Goal: Navigation & Orientation: Find specific page/section

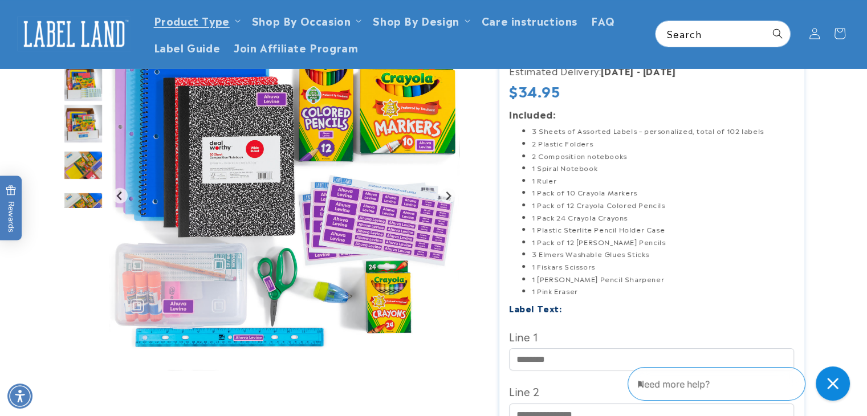
scroll to position [137, 0]
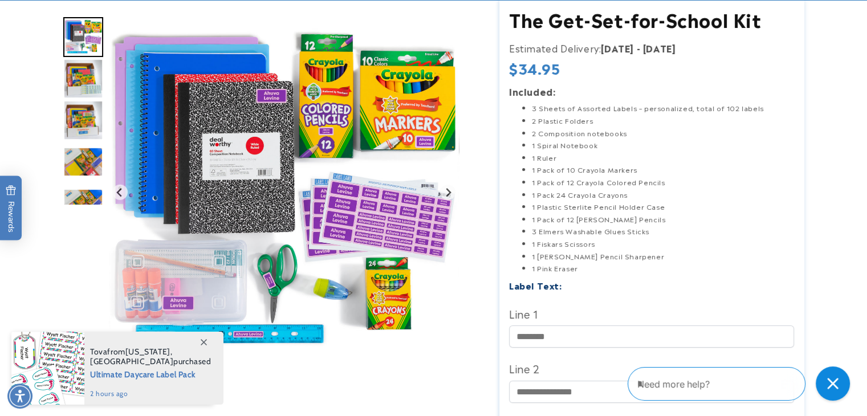
click at [93, 81] on img "Go to slide 4" at bounding box center [83, 79] width 40 height 40
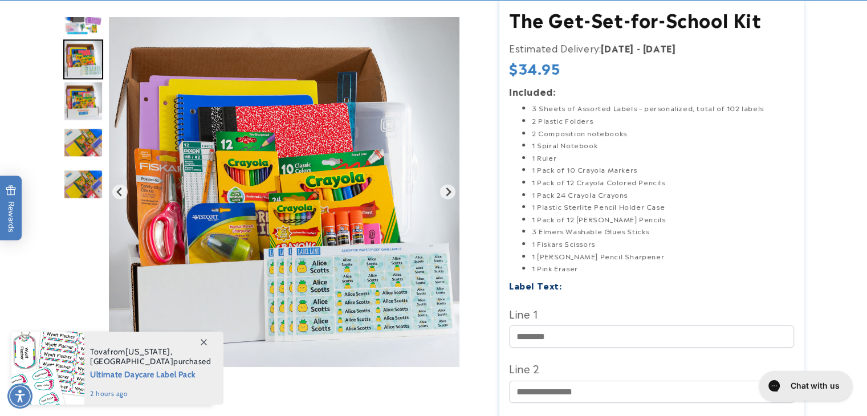
click at [82, 110] on img "Go to slide 5" at bounding box center [83, 101] width 40 height 40
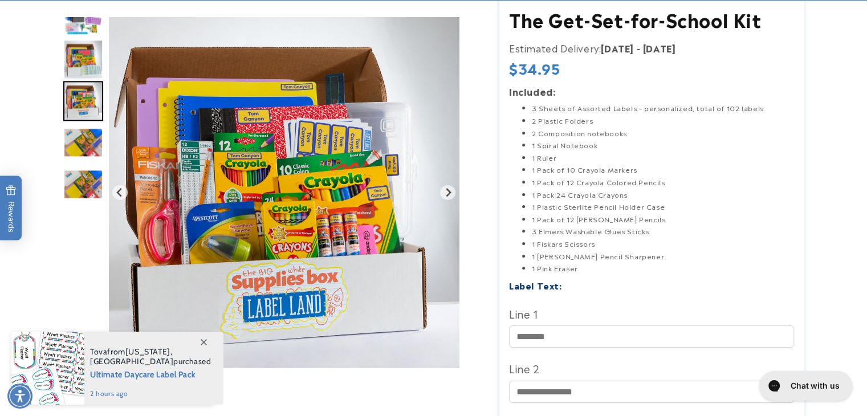
click at [89, 151] on img "Go to slide 6" at bounding box center [83, 143] width 40 height 30
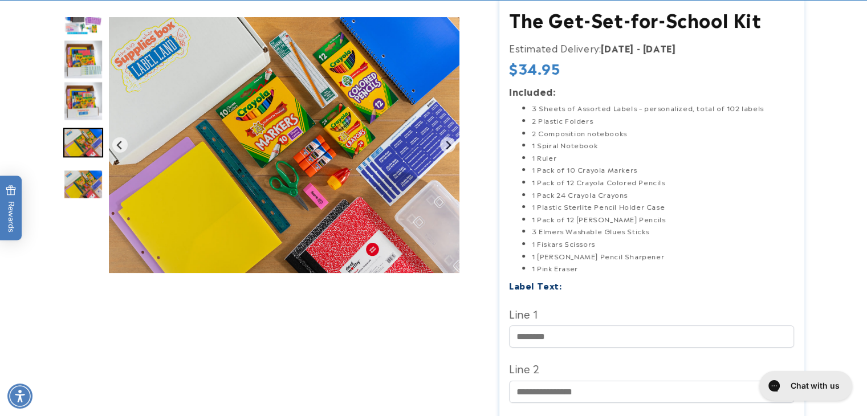
click at [86, 108] on img "Go to slide 5" at bounding box center [83, 101] width 40 height 40
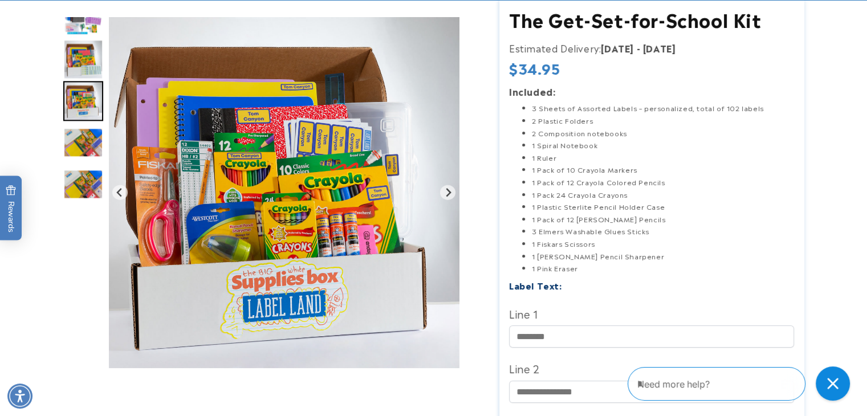
click at [81, 142] on img "Go to slide 6" at bounding box center [83, 143] width 40 height 30
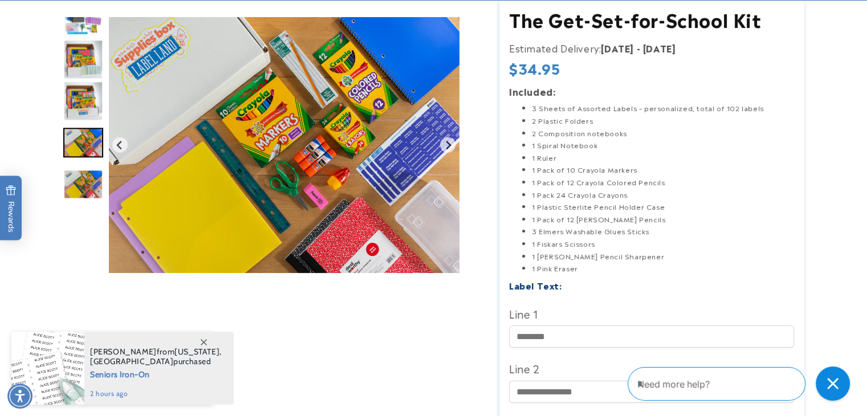
click at [95, 174] on img "Go to slide 7" at bounding box center [83, 184] width 40 height 30
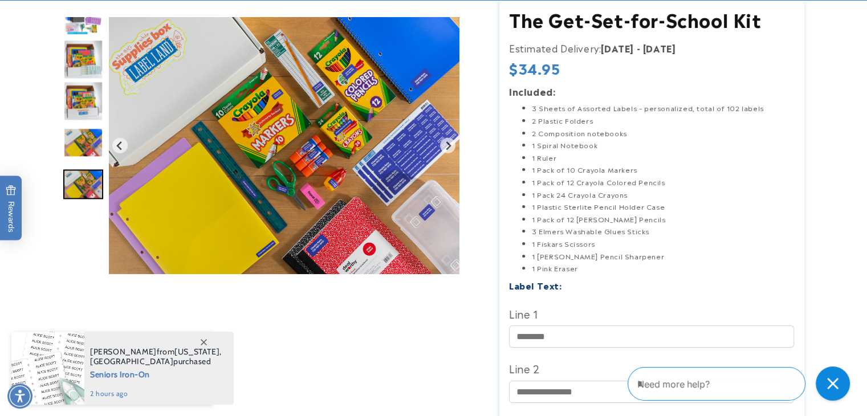
click at [89, 69] on img "Go to slide 4" at bounding box center [83, 59] width 40 height 40
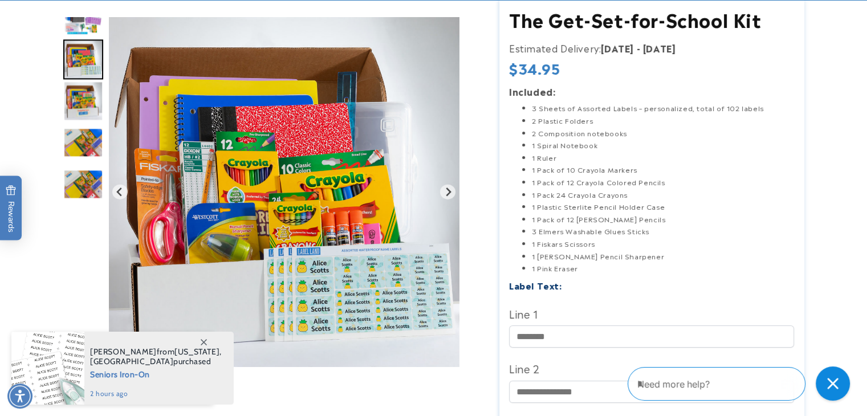
click at [80, 192] on img "Go to slide 7" at bounding box center [83, 184] width 40 height 30
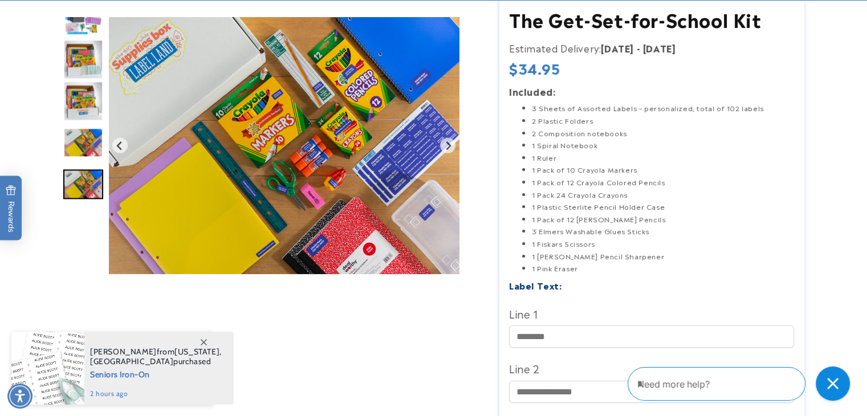
click at [307, 186] on img "Gallery Viewer" at bounding box center [284, 145] width 350 height 257
click at [127, 118] on img "Gallery Viewer" at bounding box center [284, 145] width 350 height 257
click at [103, 80] on div "Gallery Viewer" at bounding box center [266, 148] width 407 height 263
click at [84, 38] on div "Gallery Viewer" at bounding box center [83, 8] width 40 height 187
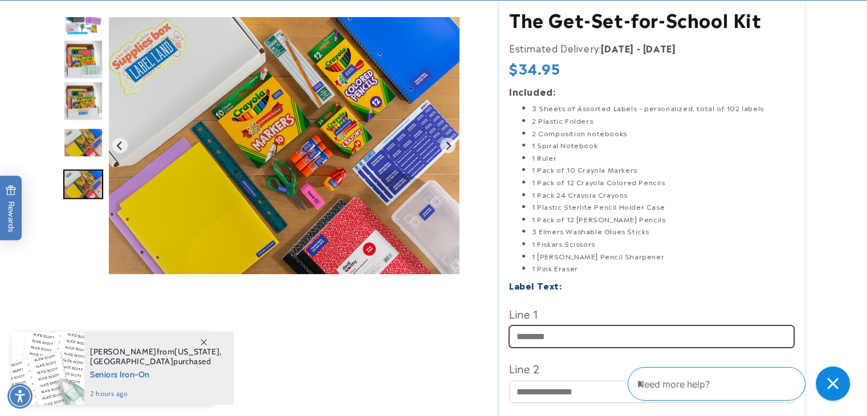
click at [647, 340] on input "Line 1" at bounding box center [651, 336] width 285 height 22
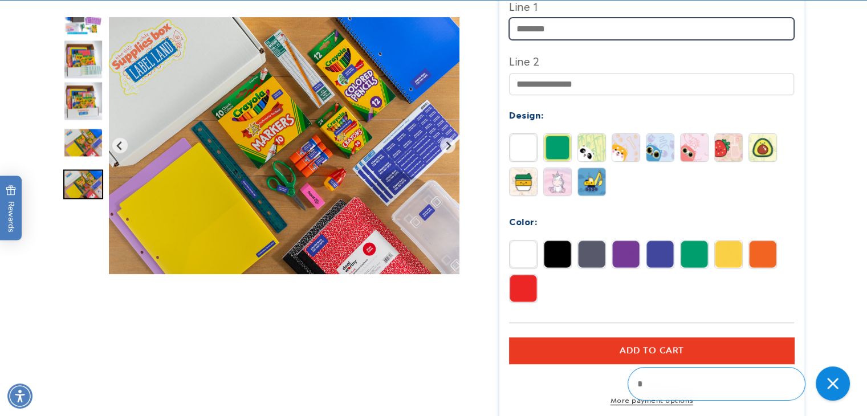
scroll to position [454, 0]
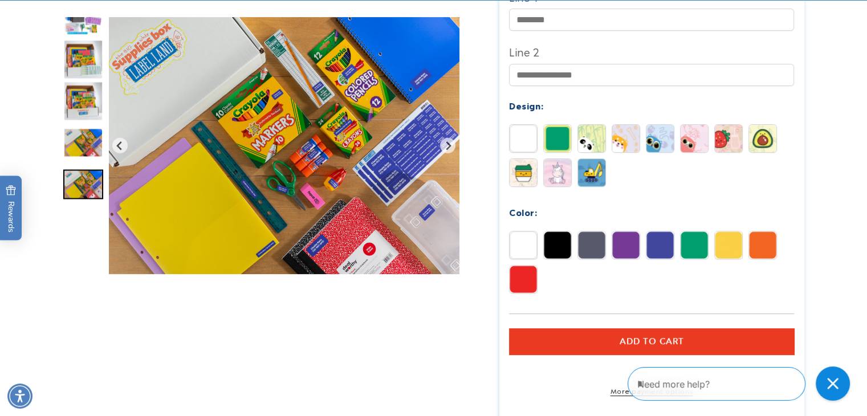
click at [813, 181] on div at bounding box center [434, 64] width 798 height 766
click at [564, 150] on img at bounding box center [557, 138] width 27 height 27
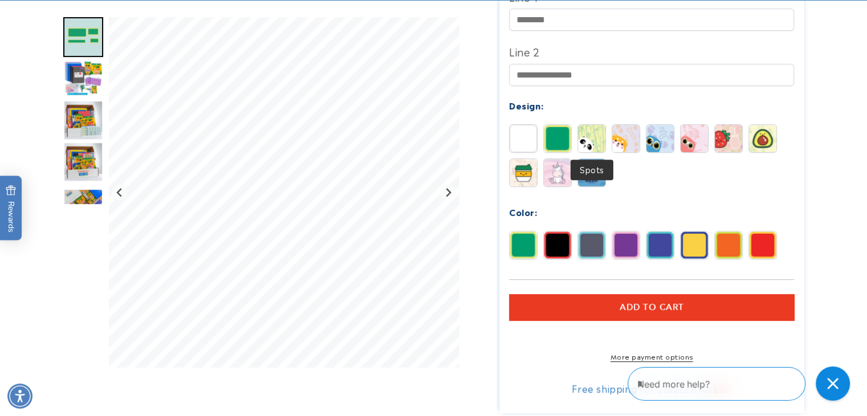
click at [594, 135] on img at bounding box center [591, 138] width 27 height 27
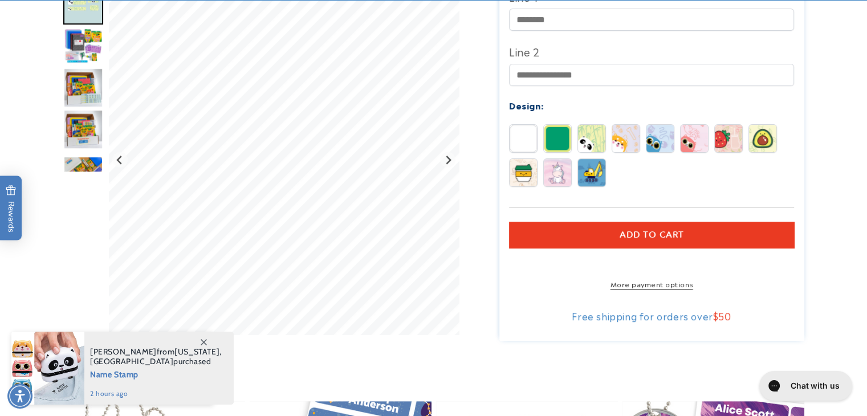
click at [630, 143] on img at bounding box center [625, 138] width 27 height 27
click at [652, 137] on img at bounding box center [659, 138] width 27 height 27
click at [711, 139] on div "Solid Border Spots Buddy Blinky" at bounding box center [654, 158] width 291 height 68
click at [692, 144] on img at bounding box center [693, 138] width 27 height 27
click at [718, 142] on img at bounding box center [728, 138] width 27 height 27
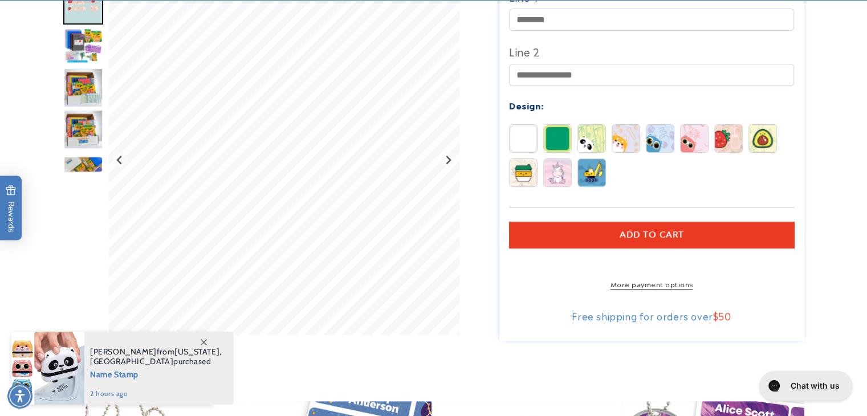
click at [753, 138] on img at bounding box center [762, 138] width 27 height 27
click at [599, 186] on img at bounding box center [591, 172] width 27 height 27
click at [538, 178] on div "Solid Border Spots Buddy Blinky" at bounding box center [654, 158] width 291 height 68
click at [547, 177] on img at bounding box center [557, 172] width 27 height 27
click at [528, 175] on img at bounding box center [522, 172] width 27 height 27
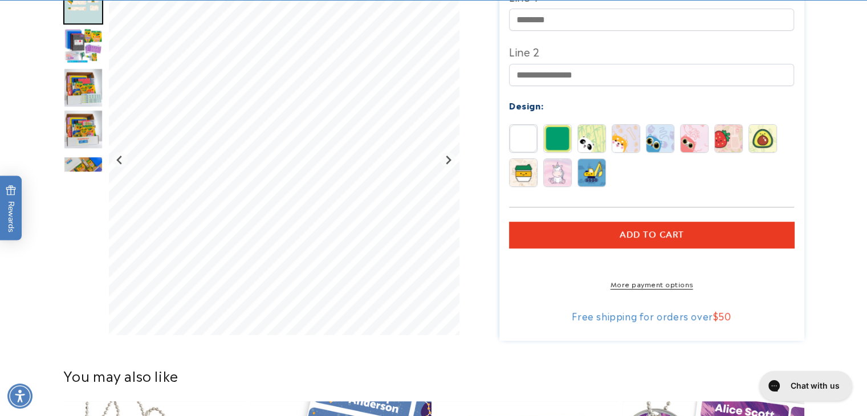
click at [556, 172] on img at bounding box center [557, 172] width 27 height 27
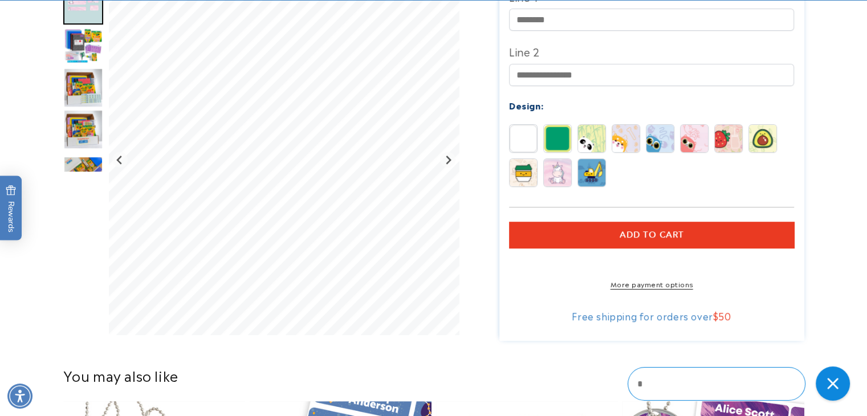
click at [570, 172] on img at bounding box center [557, 172] width 27 height 27
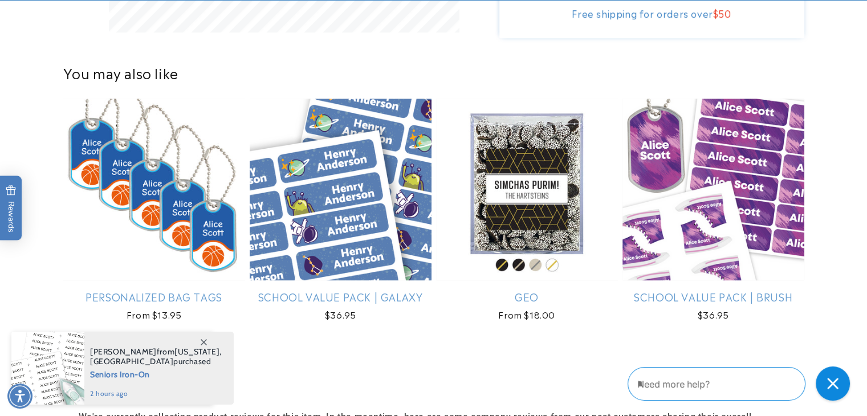
scroll to position [759, 0]
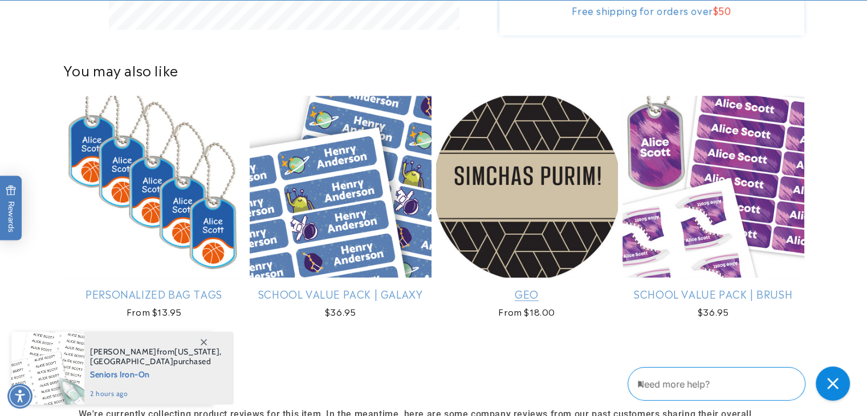
click at [531, 300] on link "Geo" at bounding box center [527, 293] width 182 height 13
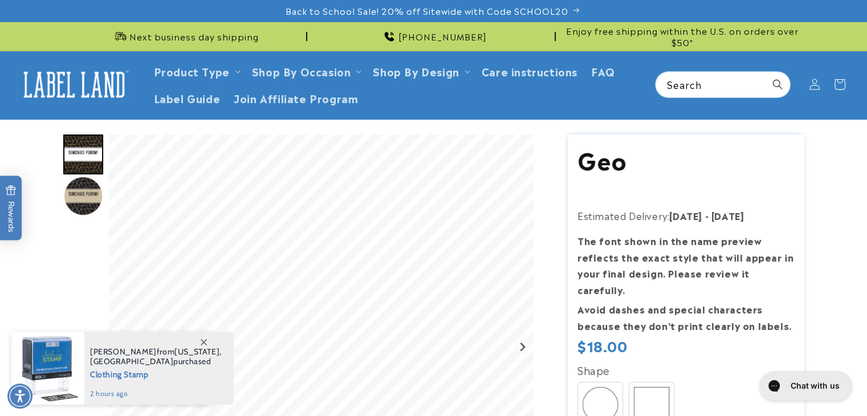
scroll to position [364, 0]
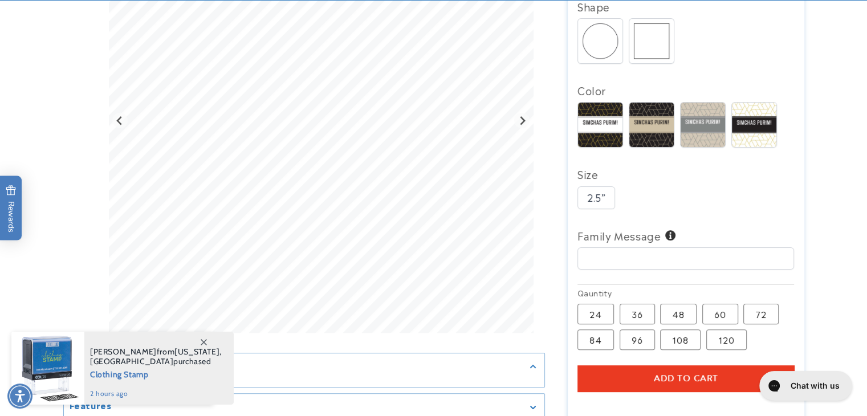
drag, startPoint x: 871, startPoint y: 86, endPoint x: 862, endPoint y: 123, distance: 37.6
click at [650, 113] on img at bounding box center [651, 125] width 44 height 44
click at [691, 113] on img at bounding box center [702, 125] width 44 height 44
click at [751, 119] on img at bounding box center [754, 125] width 44 height 44
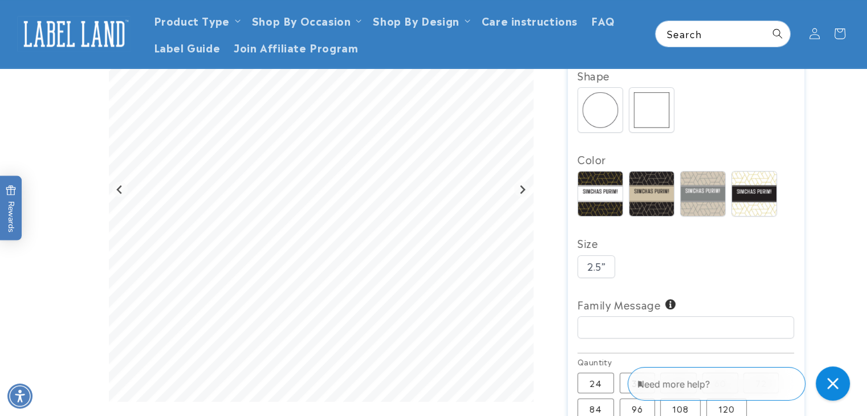
scroll to position [0, 0]
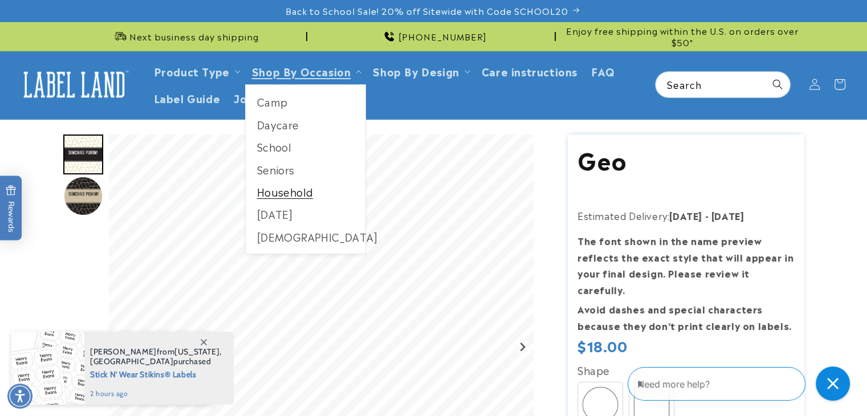
click at [303, 193] on link "Household" at bounding box center [306, 192] width 120 height 22
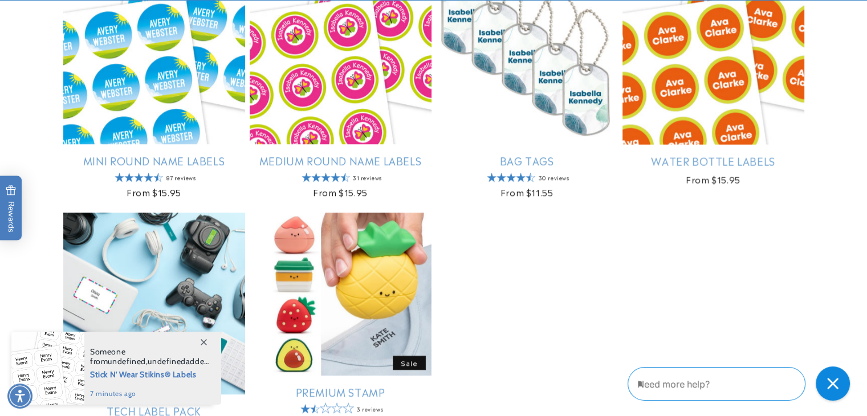
scroll to position [1026, 0]
